Goal: Navigation & Orientation: Find specific page/section

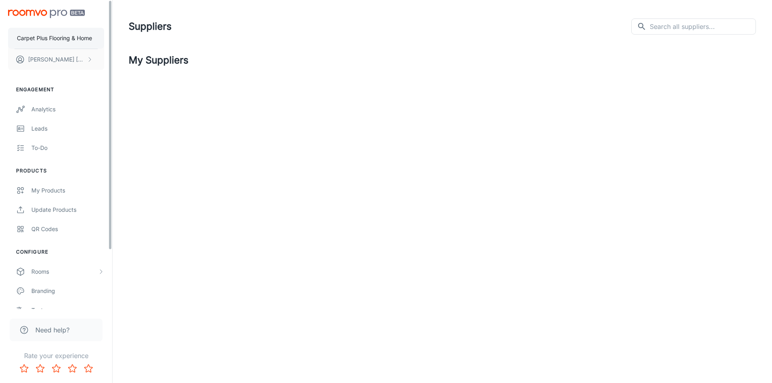
click at [54, 39] on p "Carpet Plus Flooring & Home" at bounding box center [54, 38] width 75 height 9
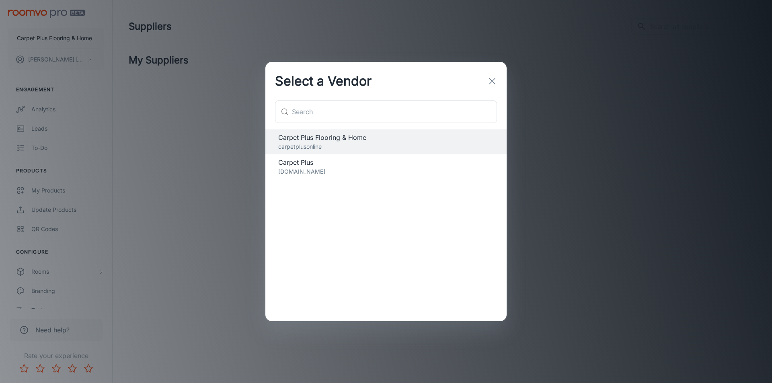
click at [365, 168] on p "carpetplusonline.com" at bounding box center [386, 171] width 216 height 9
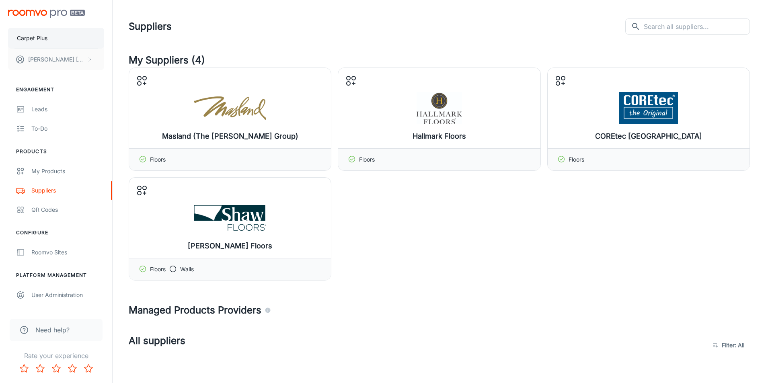
click at [48, 38] on button "Carpet Plus" at bounding box center [56, 38] width 96 height 21
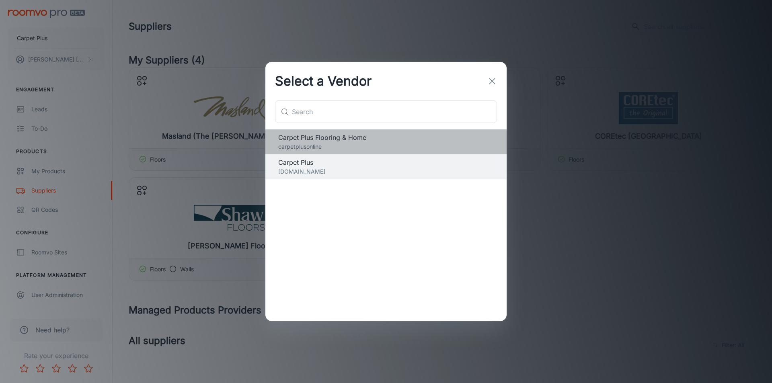
click at [326, 146] on p "carpetplusonline" at bounding box center [386, 146] width 216 height 9
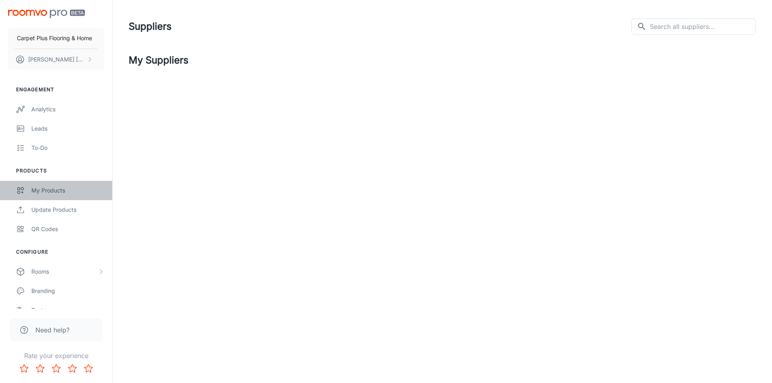
click at [54, 189] on div "My Products" at bounding box center [67, 190] width 73 height 9
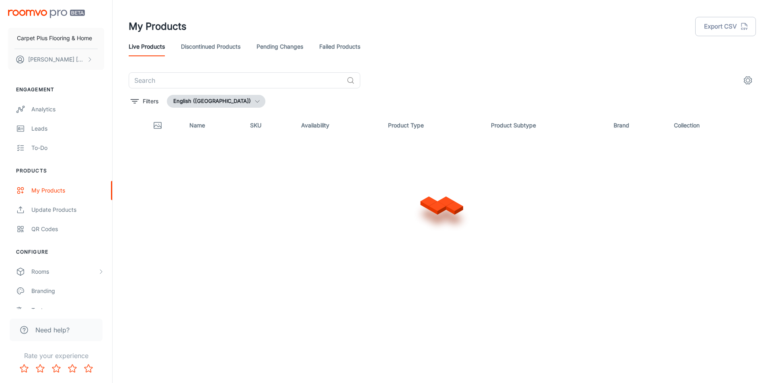
click at [342, 311] on div "Name SKU Availability Product Type Product Subtype Brand Collection" at bounding box center [443, 229] width 628 height 231
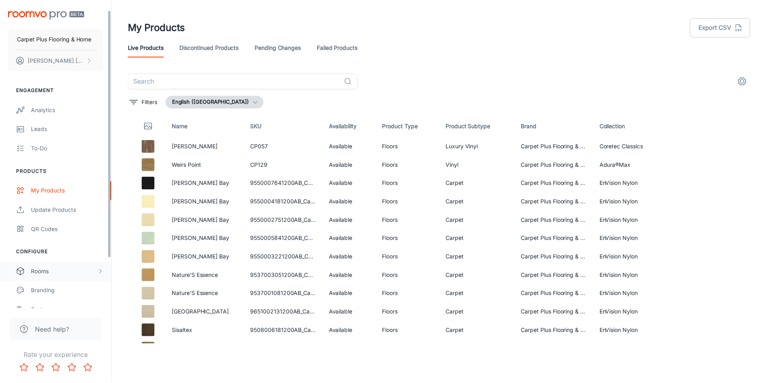
scroll to position [73, 0]
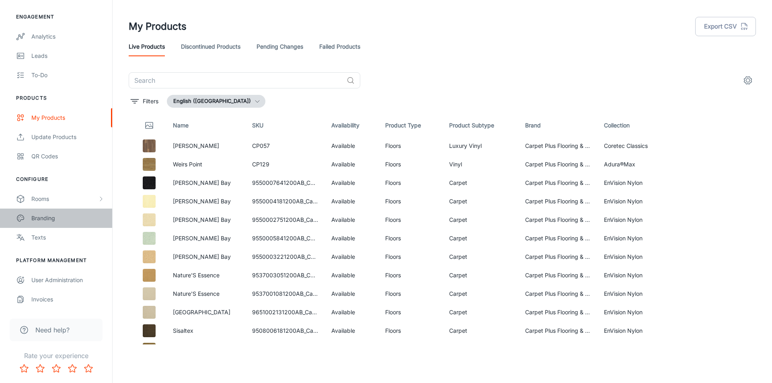
click at [52, 219] on div "Branding" at bounding box center [67, 218] width 73 height 9
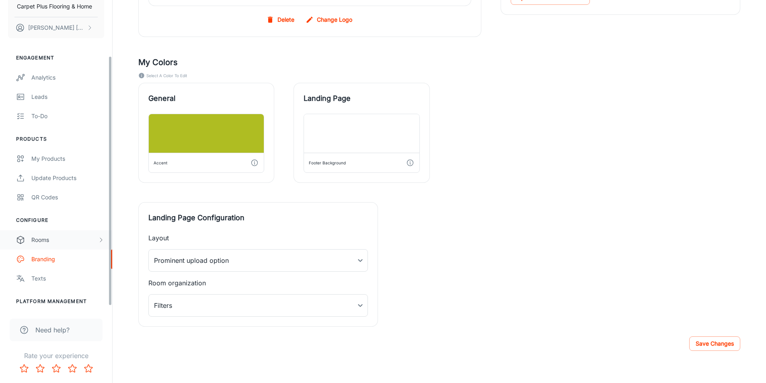
scroll to position [73, 0]
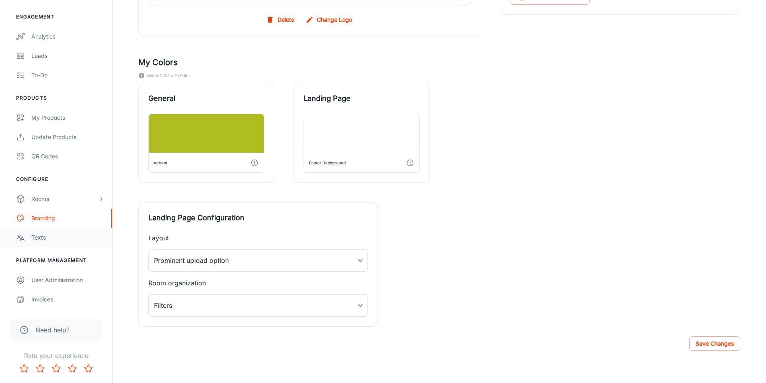
click at [47, 240] on div "Texts" at bounding box center [67, 237] width 73 height 9
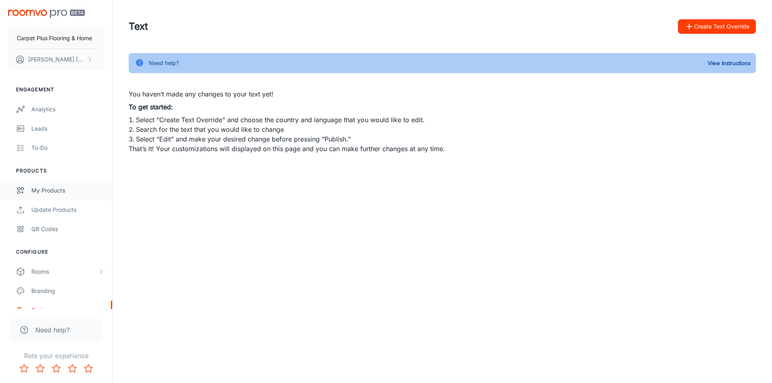
click at [45, 191] on div "My Products" at bounding box center [67, 190] width 73 height 9
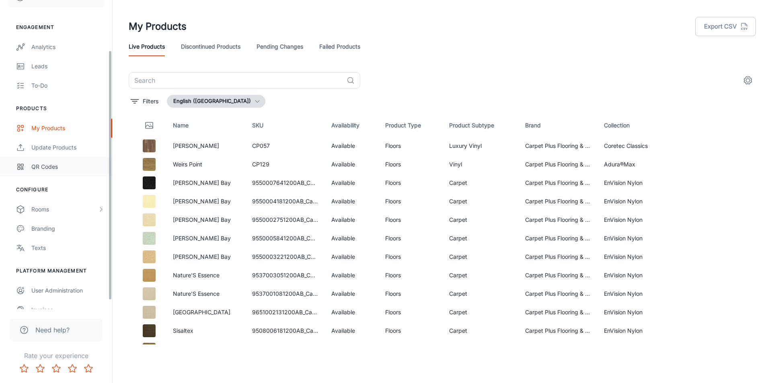
scroll to position [73, 0]
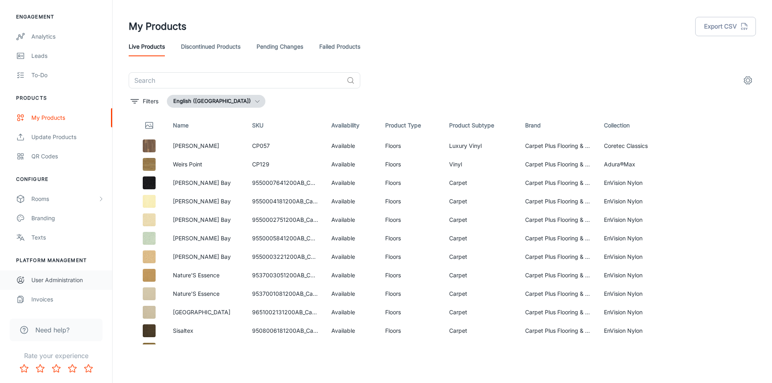
click at [44, 280] on div "User Administration" at bounding box center [67, 280] width 73 height 9
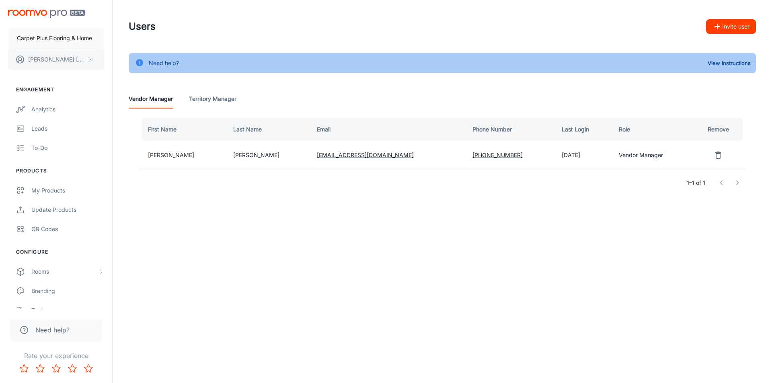
click at [44, 61] on p "Liz Eure" at bounding box center [56, 59] width 57 height 9
click at [41, 40] on div at bounding box center [386, 191] width 772 height 383
click at [46, 189] on div "My Products" at bounding box center [67, 190] width 73 height 9
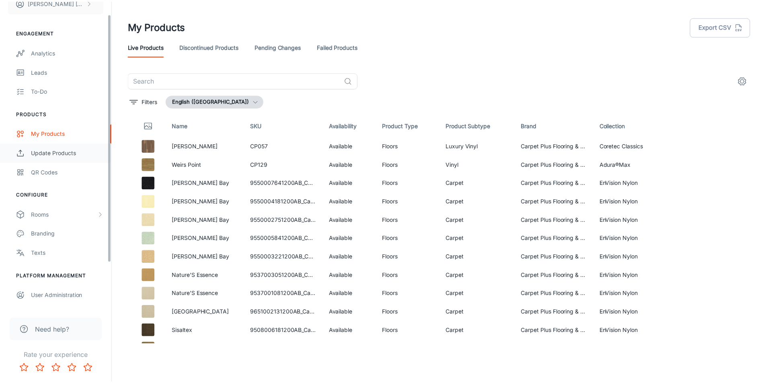
scroll to position [73, 0]
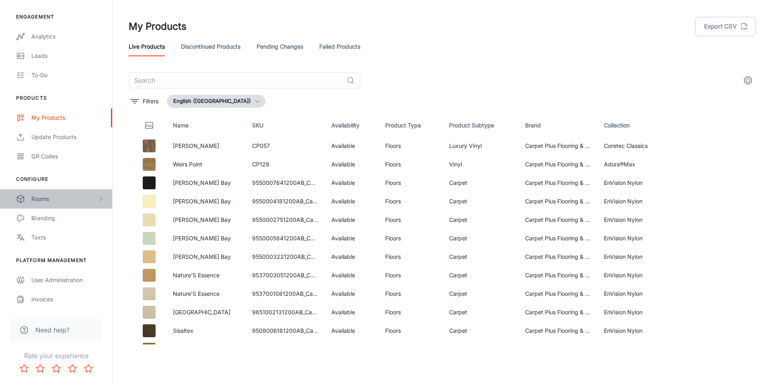
click at [60, 202] on div "Rooms" at bounding box center [64, 199] width 66 height 9
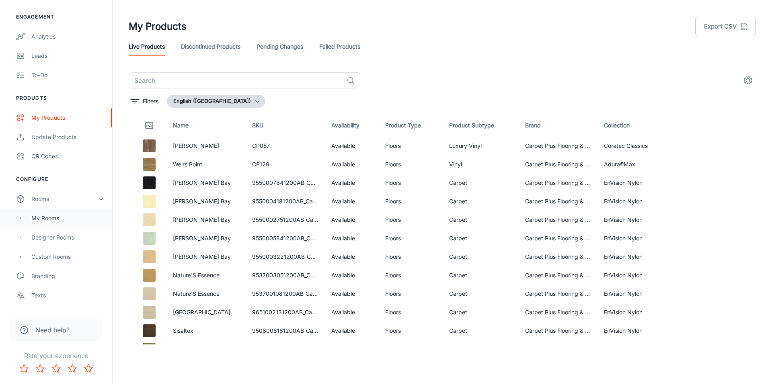
click at [45, 212] on div "My Rooms" at bounding box center [56, 218] width 112 height 19
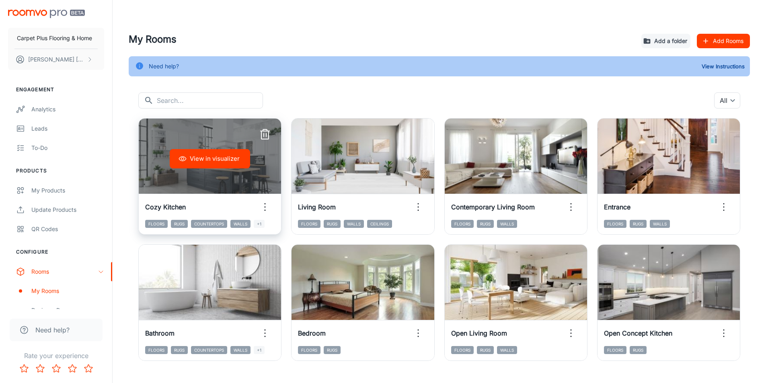
click at [214, 160] on button "View in visualizer" at bounding box center [210, 158] width 80 height 19
